Goal: Task Accomplishment & Management: Manage account settings

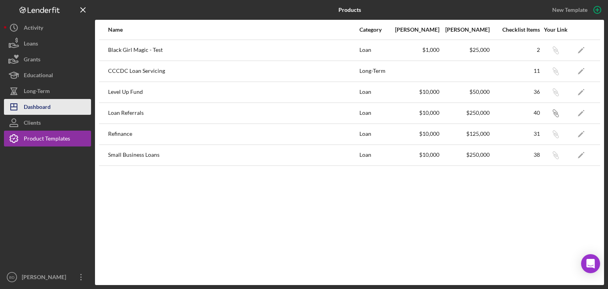
click at [37, 105] on div "Dashboard" at bounding box center [37, 108] width 27 height 18
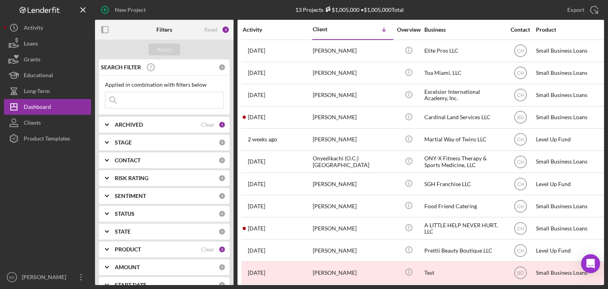
click at [123, 124] on b "ARCHIVED" at bounding box center [129, 124] width 28 height 6
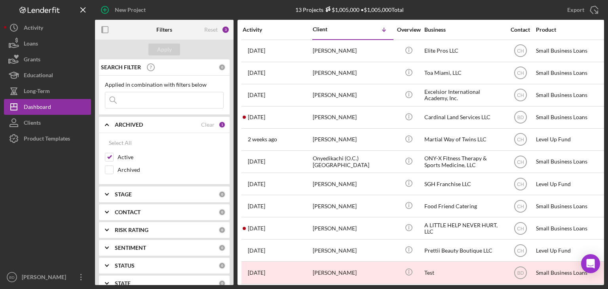
click at [123, 124] on b "ARCHIVED" at bounding box center [129, 124] width 28 height 6
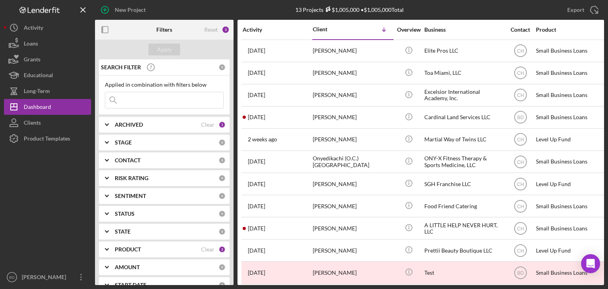
click at [133, 246] on b "PRODUCT" at bounding box center [128, 249] width 26 height 6
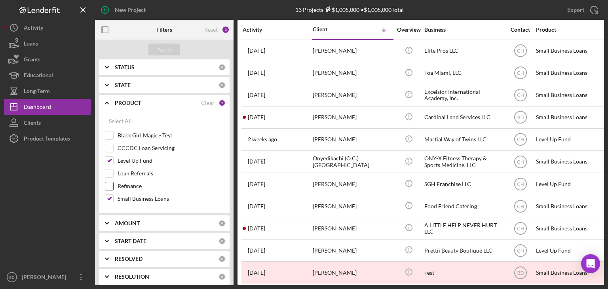
scroll to position [158, 0]
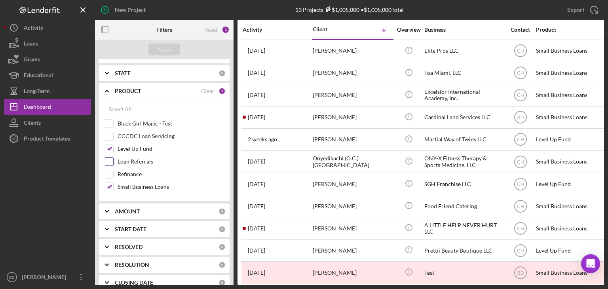
click at [109, 160] on input "Loan Referrals" at bounding box center [109, 161] width 8 height 8
checkbox input "true"
click at [163, 47] on div "Apply" at bounding box center [164, 50] width 15 height 12
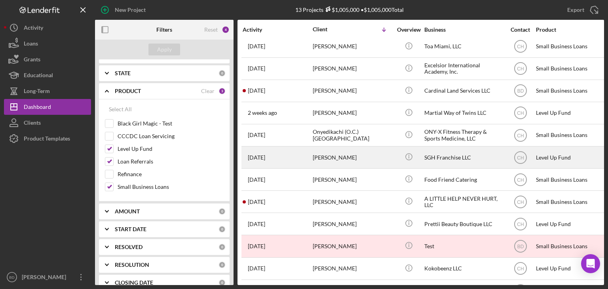
scroll to position [53, 0]
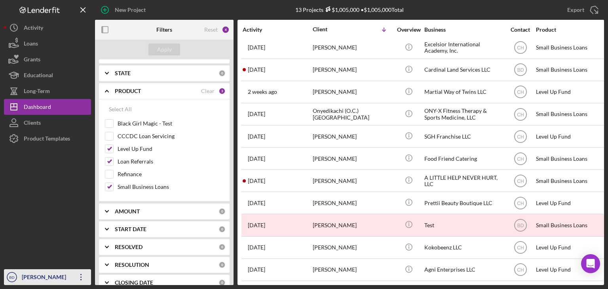
click at [81, 276] on icon "Icon/Overflow" at bounding box center [81, 277] width 20 height 20
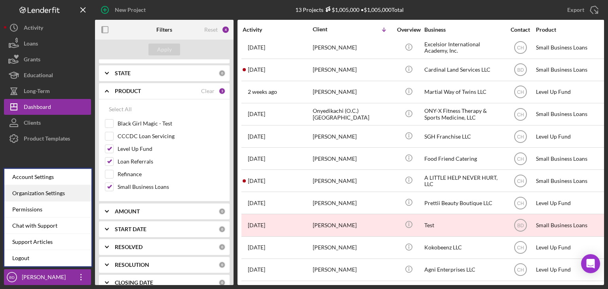
click at [49, 194] on div "Organization Settings" at bounding box center [47, 193] width 87 height 16
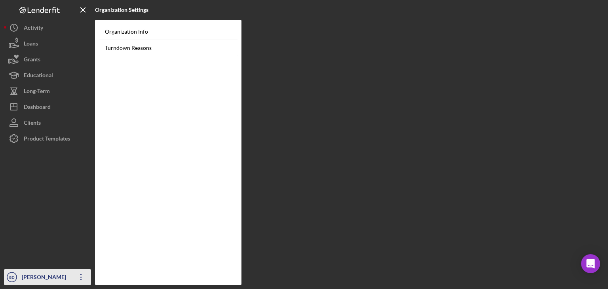
click at [83, 277] on icon "Icon/Overflow" at bounding box center [81, 277] width 20 height 20
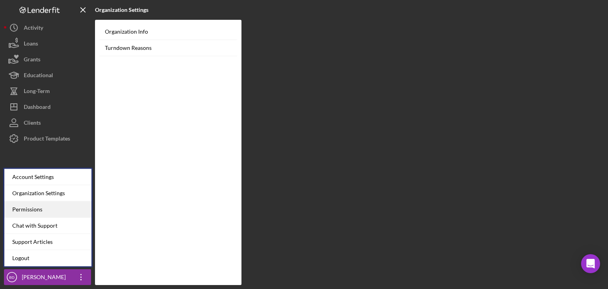
click at [33, 209] on div "Permissions" at bounding box center [47, 209] width 87 height 16
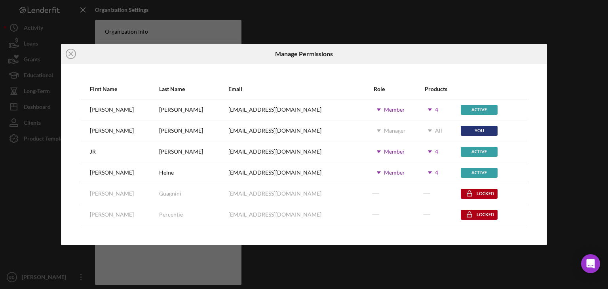
click at [384, 108] on div "Member" at bounding box center [394, 109] width 21 height 6
click at [465, 111] on div "Active" at bounding box center [479, 110] width 37 height 10
click at [420, 108] on icon "Icon/Dropdown Arrow" at bounding box center [430, 110] width 20 height 20
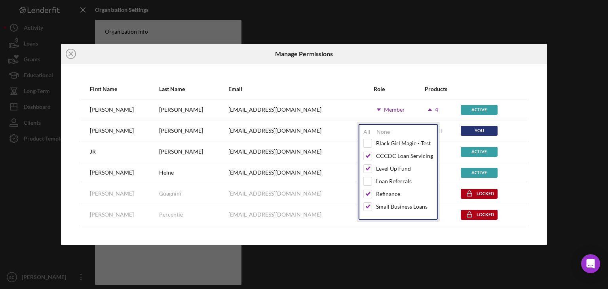
click at [420, 108] on icon "Icon/Dropdown Arrow" at bounding box center [430, 110] width 20 height 20
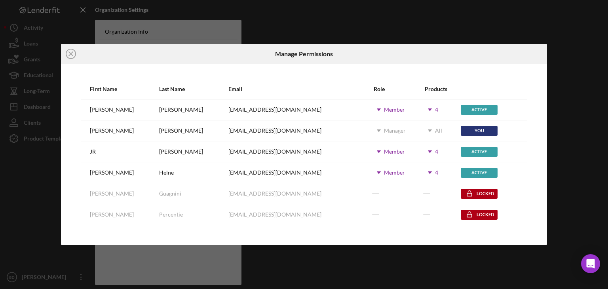
click at [384, 109] on div "Member" at bounding box center [394, 109] width 21 height 6
click at [75, 58] on icon "Icon/Close" at bounding box center [71, 54] width 20 height 20
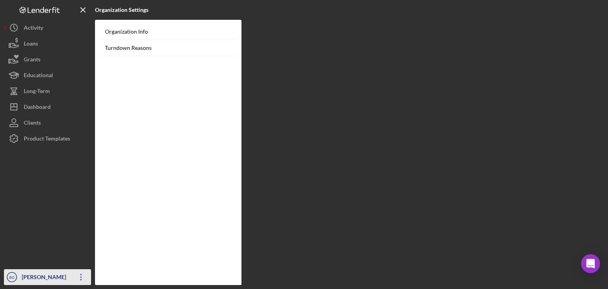
click at [83, 278] on icon "Icon/Overflow" at bounding box center [81, 277] width 20 height 20
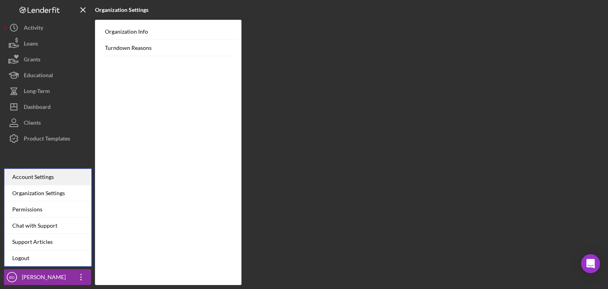
click at [44, 176] on div "Account Settings" at bounding box center [47, 177] width 87 height 16
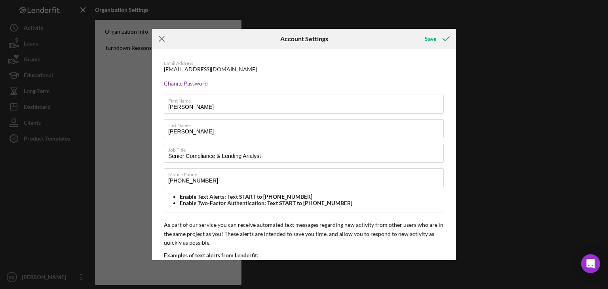
click at [161, 37] on line at bounding box center [161, 38] width 5 height 5
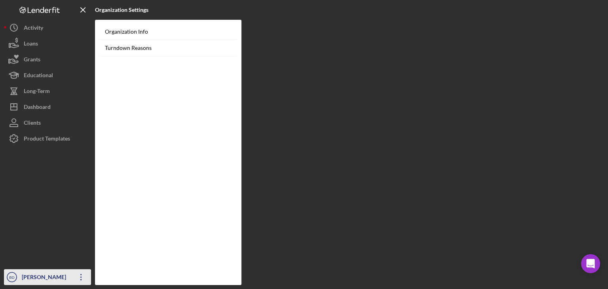
click at [79, 274] on icon "Icon/Overflow" at bounding box center [81, 277] width 20 height 20
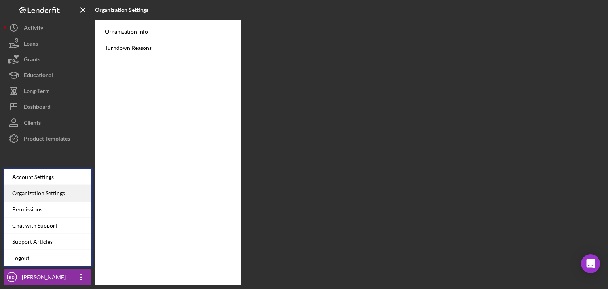
click at [68, 193] on div "Organization Settings" at bounding box center [47, 193] width 87 height 16
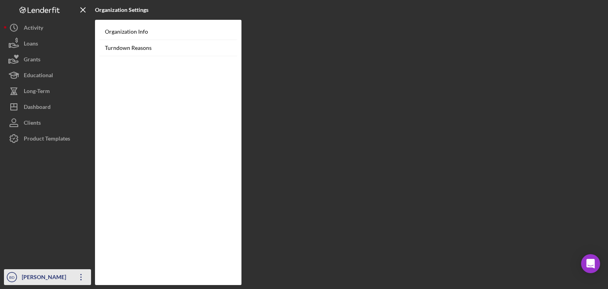
click at [80, 279] on icon "button" at bounding box center [80, 277] width 1 height 6
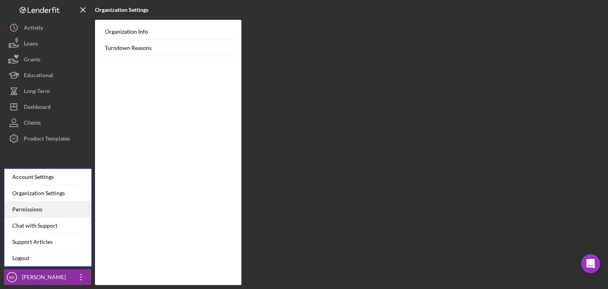
click at [48, 214] on div "Permissions" at bounding box center [47, 209] width 87 height 16
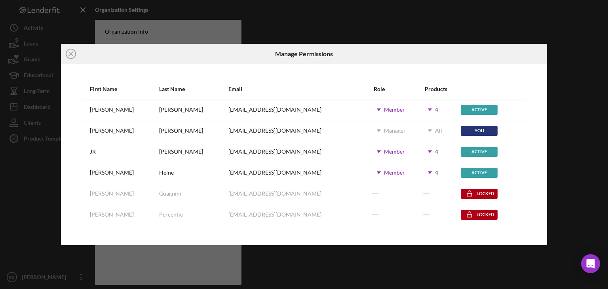
click at [461, 150] on div "Active" at bounding box center [479, 152] width 37 height 10
click at [461, 172] on div "Active" at bounding box center [479, 173] width 37 height 10
click at [420, 111] on icon "Icon/Dropdown Arrow" at bounding box center [430, 110] width 20 height 20
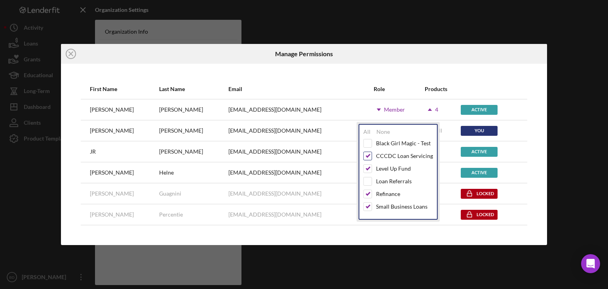
click at [368, 153] on input "checkbox" at bounding box center [368, 156] width 8 height 8
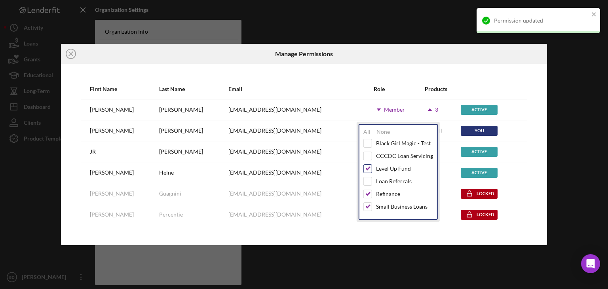
click at [368, 165] on input "checkbox" at bounding box center [368, 169] width 8 height 8
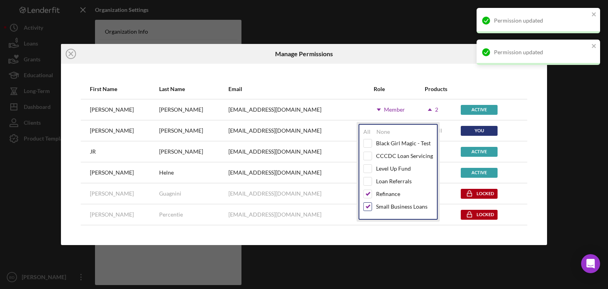
click at [369, 207] on input "checkbox" at bounding box center [368, 207] width 8 height 8
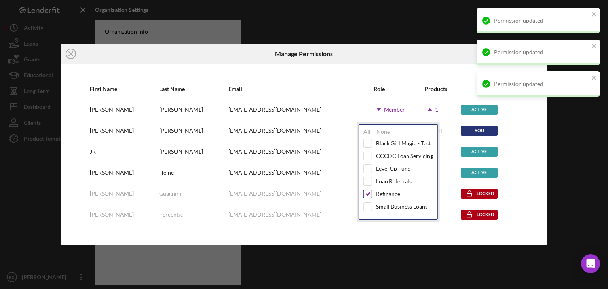
click at [366, 195] on input "checkbox" at bounding box center [368, 194] width 8 height 8
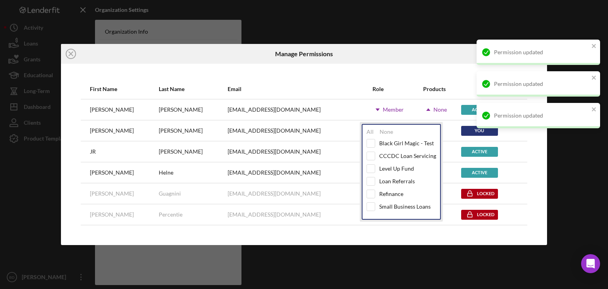
click at [536, 166] on div "First Name Last Name Email Role Products John Pantoja Jpantoja@ulbcfl.org Icon/…" at bounding box center [304, 155] width 486 height 182
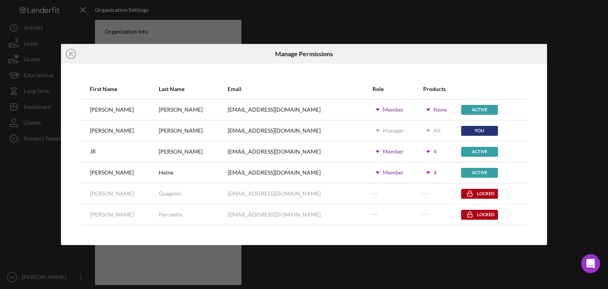
click at [563, 118] on div "Icon/Close Manage Permissions First Name Last Name Email Role Products John Pan…" at bounding box center [304, 144] width 608 height 289
